Goal: Check status: Check status

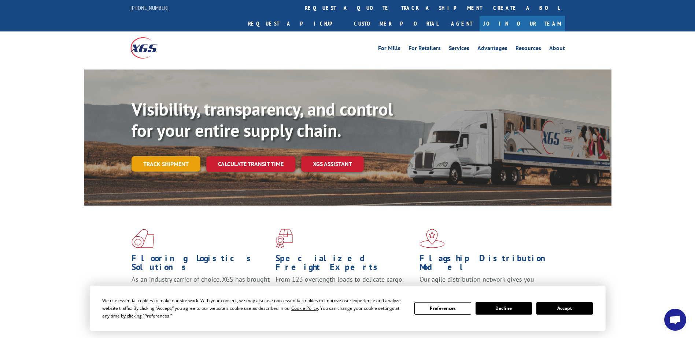
click at [160, 156] on link "Track shipment" at bounding box center [165, 163] width 69 height 15
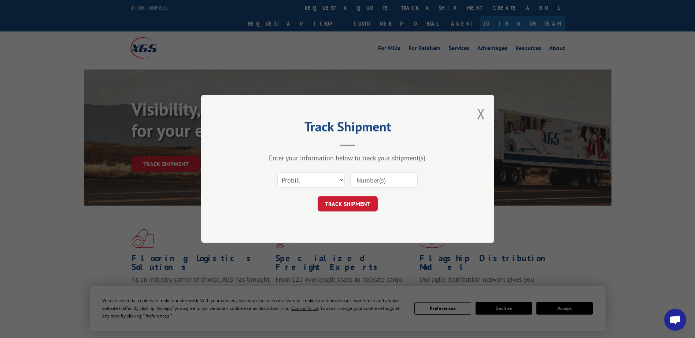
click at [379, 182] on input at bounding box center [383, 180] width 67 height 15
click at [340, 178] on select "Select category... Probill BOL PO" at bounding box center [310, 180] width 67 height 15
click at [277, 173] on select "Select category... Probill BOL PO" at bounding box center [310, 180] width 67 height 15
click at [383, 183] on input at bounding box center [383, 180] width 67 height 15
paste input "15379461"
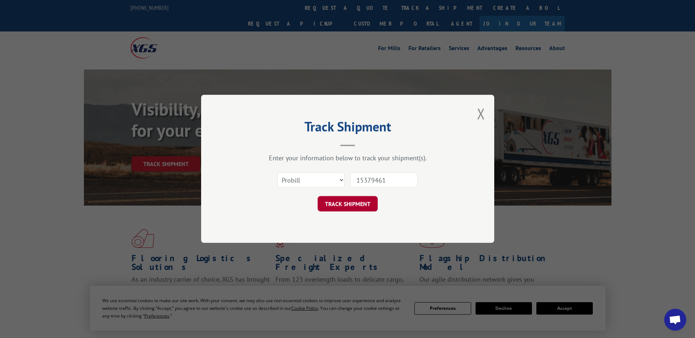
type input "15379461"
click at [353, 200] on button "TRACK SHIPMENT" at bounding box center [348, 204] width 60 height 15
